Goal: Find specific page/section

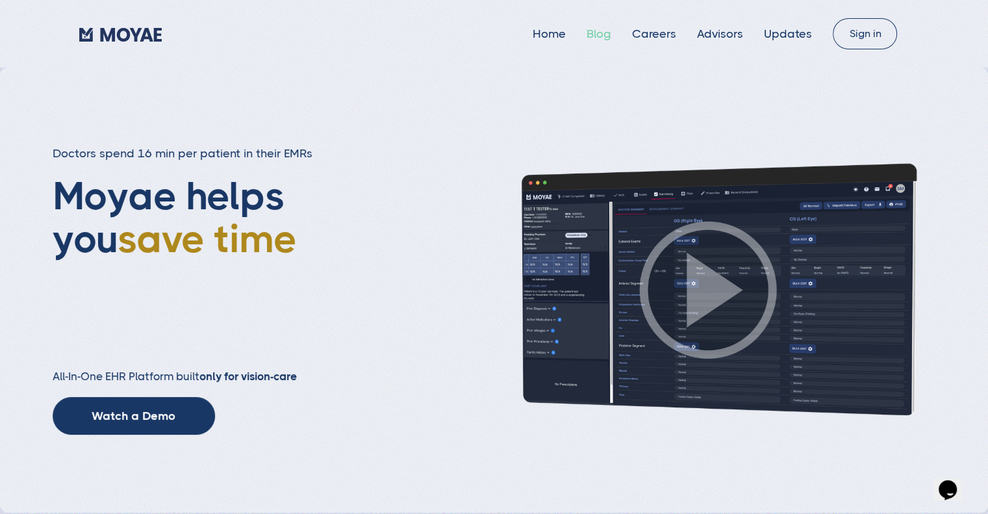
click at [611, 27] on link "Blog" at bounding box center [598, 33] width 25 height 13
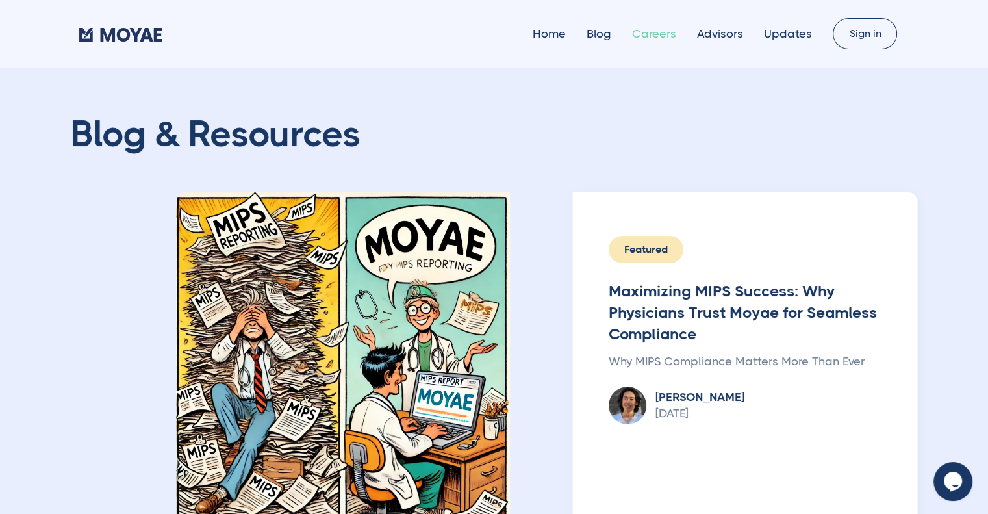
click at [660, 36] on link "Careers" at bounding box center [654, 33] width 44 height 13
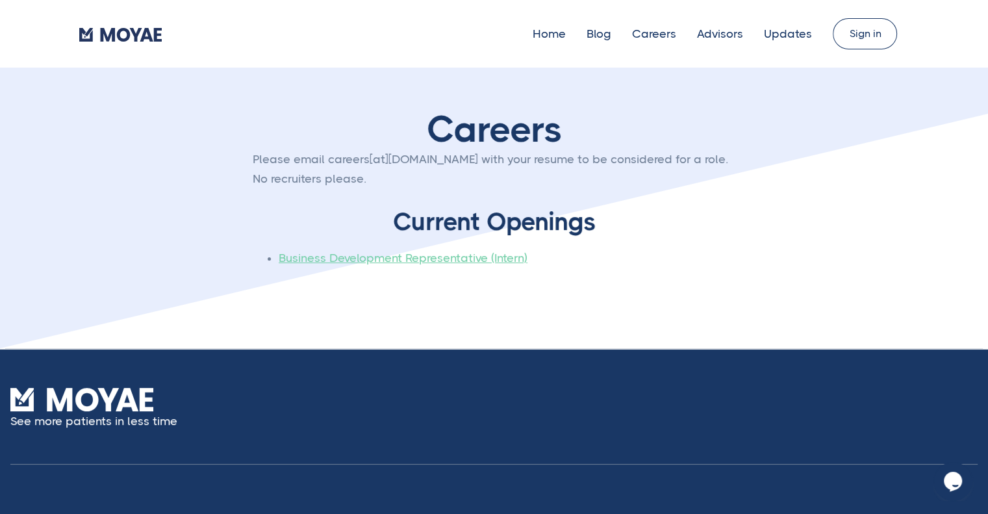
click at [447, 251] on link "Business Development Representative (Intern)" at bounding box center [403, 257] width 249 height 13
type input "Subscribe"
